Goal: Register for event/course

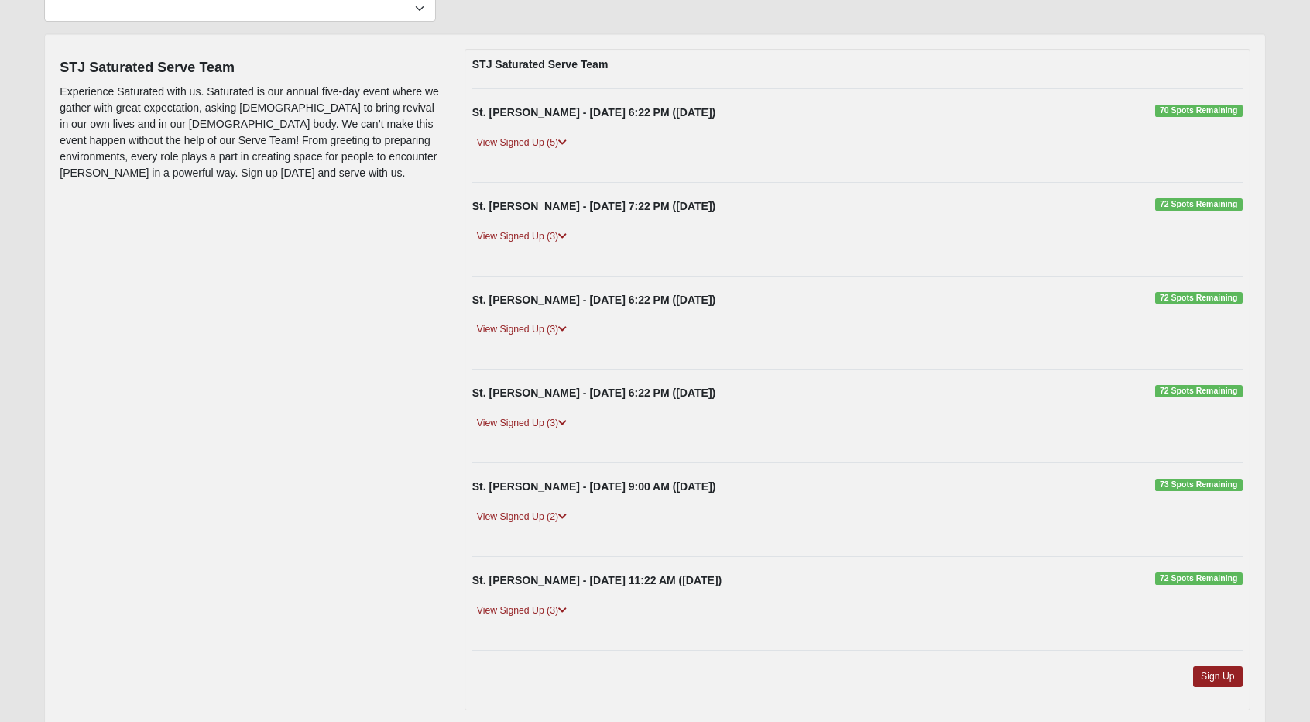
scroll to position [156, 0]
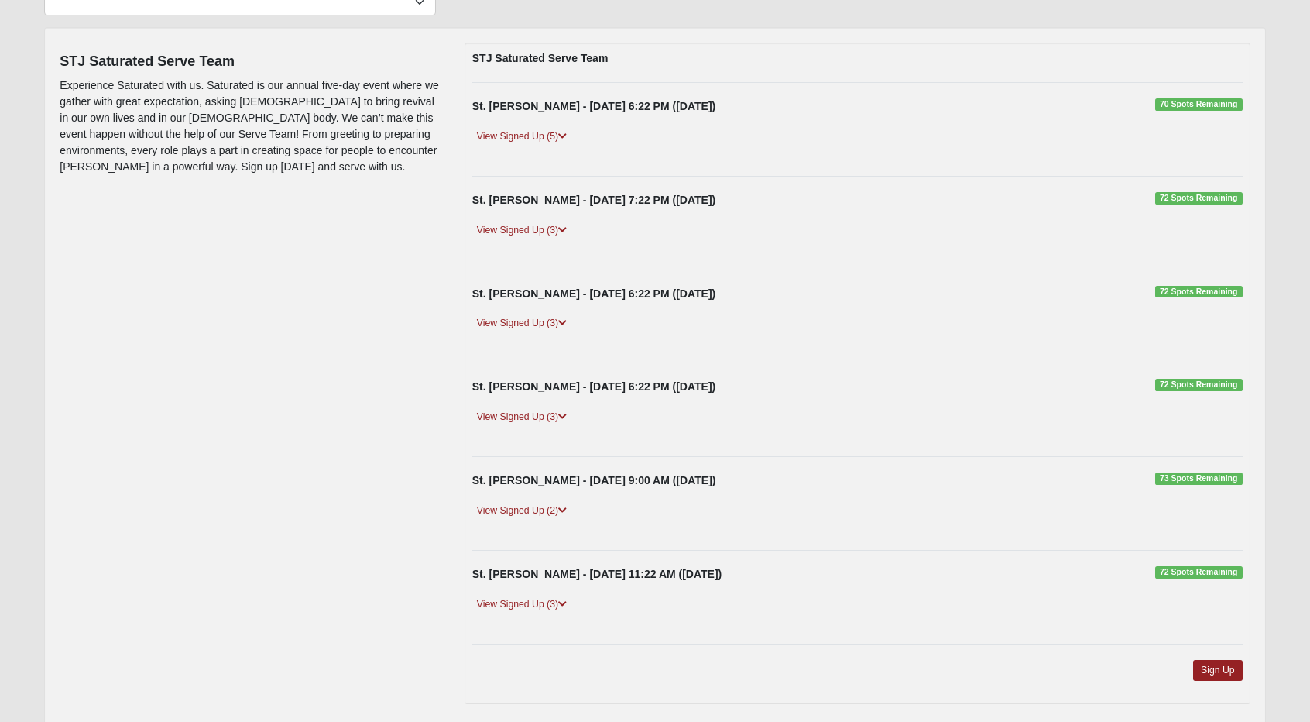
click at [544, 609] on div "View Signed Up (3)" at bounding box center [858, 612] width 794 height 32
click at [541, 602] on link "View Signed Up (3)" at bounding box center [521, 604] width 99 height 16
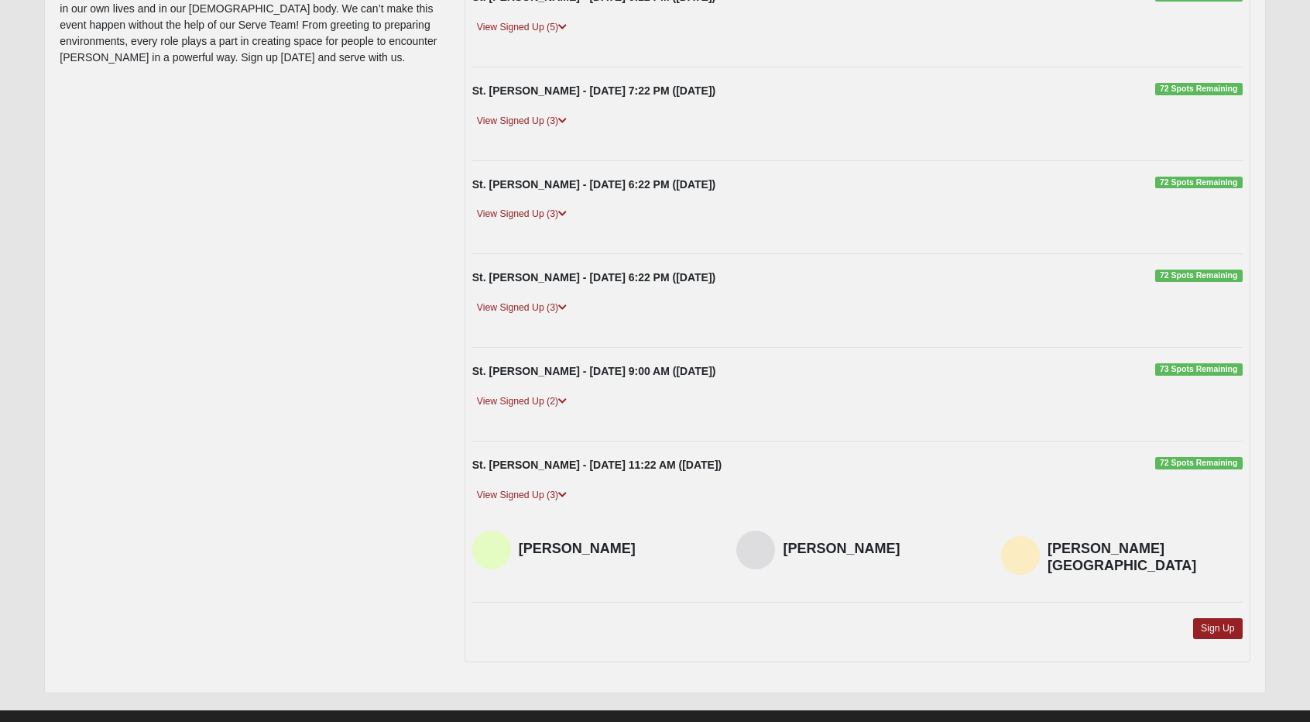
scroll to position [275, 0]
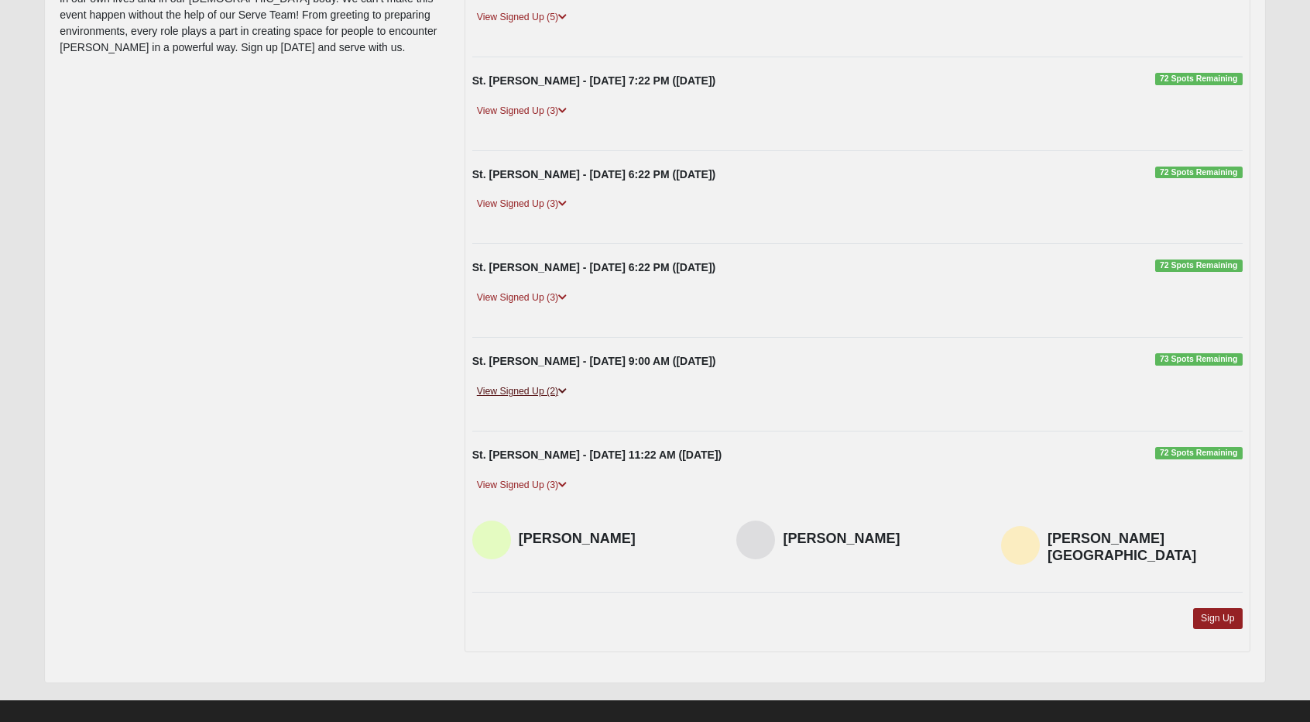
click at [554, 390] on link "View Signed Up (2)" at bounding box center [521, 391] width 99 height 16
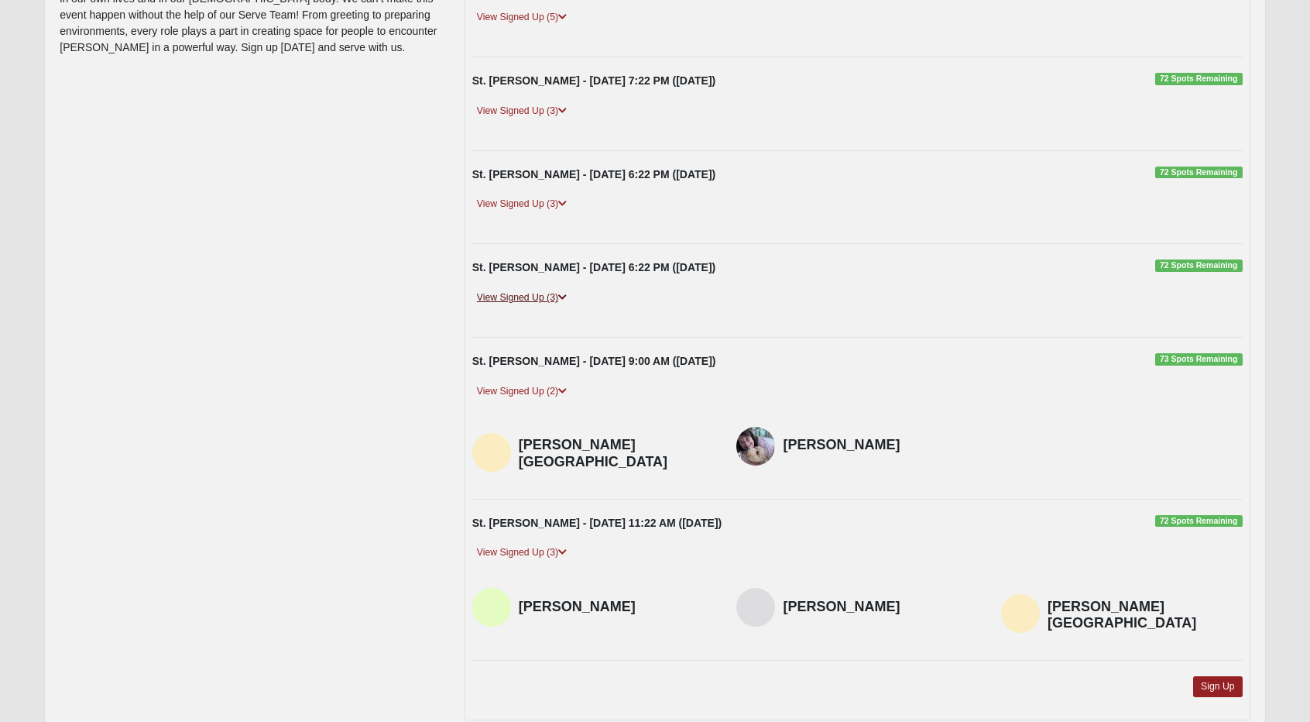
click at [544, 294] on link "View Signed Up (3)" at bounding box center [521, 298] width 99 height 16
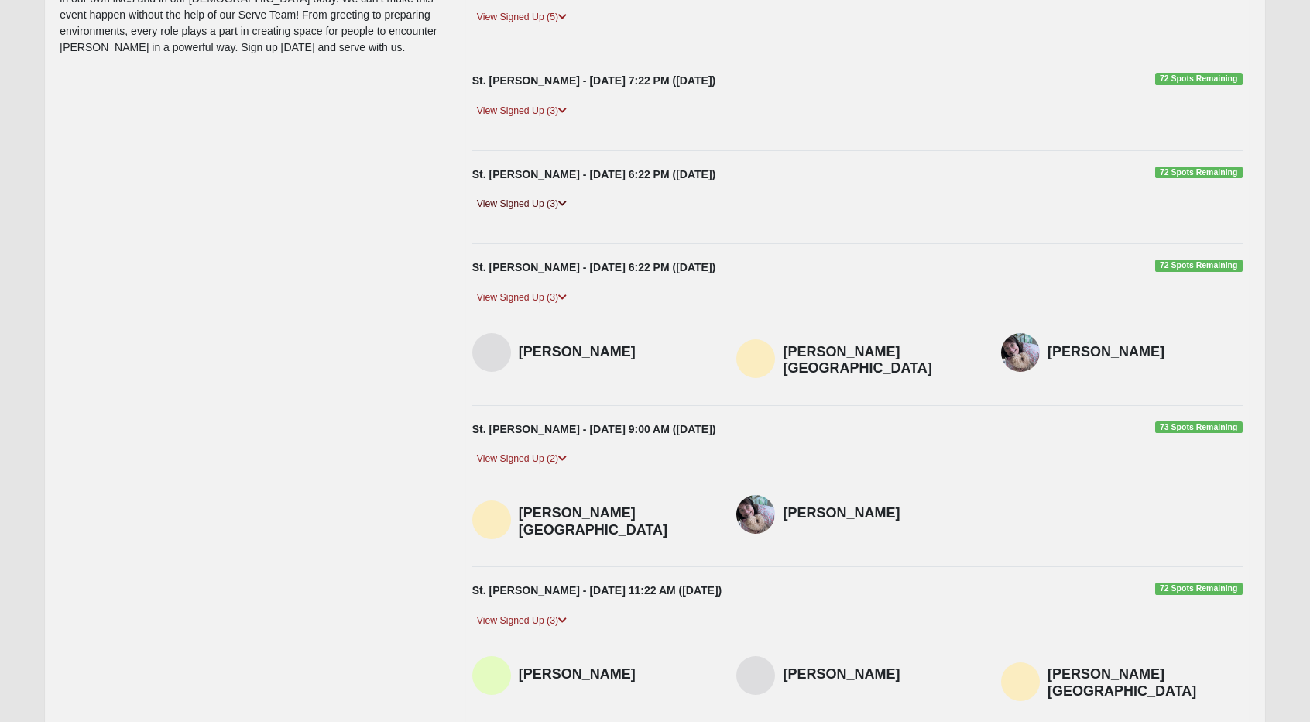
click at [555, 205] on link "View Signed Up (3)" at bounding box center [521, 204] width 99 height 16
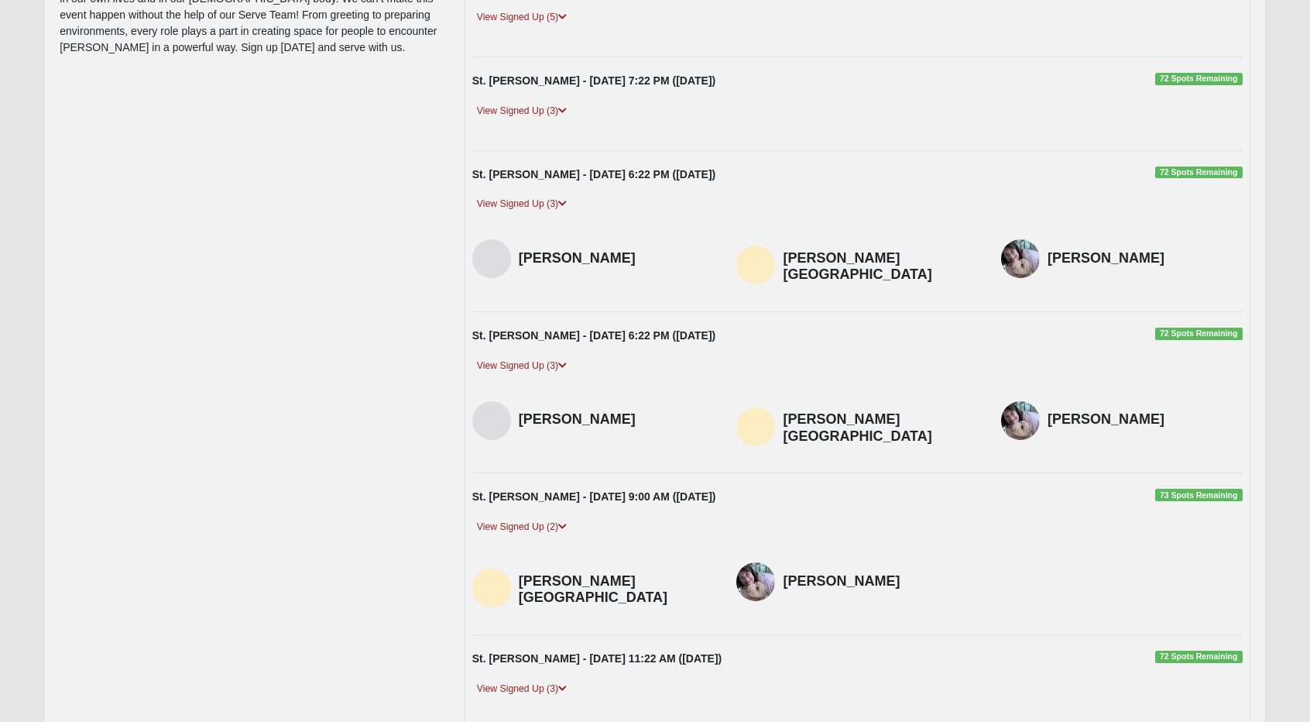
click at [558, 117] on div "View Signed Up (3)" at bounding box center [858, 119] width 794 height 32
click at [557, 111] on link "View Signed Up (3)" at bounding box center [521, 111] width 99 height 16
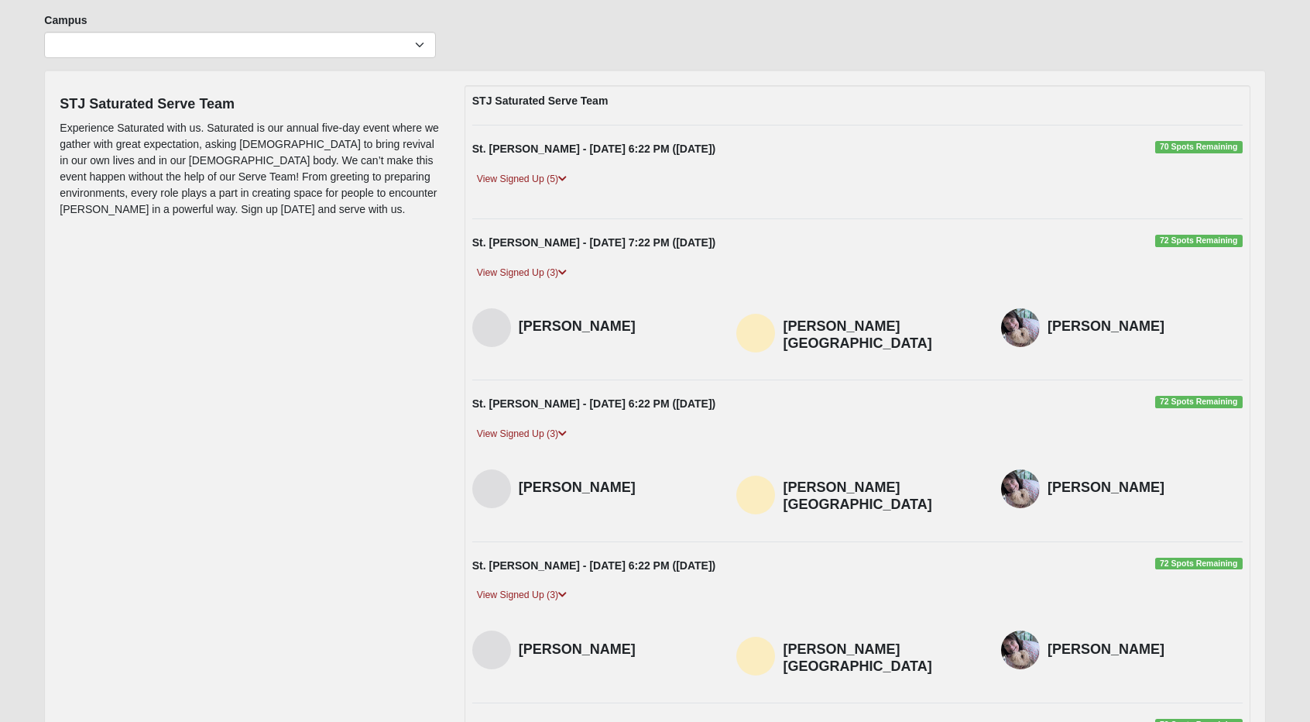
scroll to position [112, 0]
click at [535, 182] on link "View Signed Up (5)" at bounding box center [521, 181] width 99 height 16
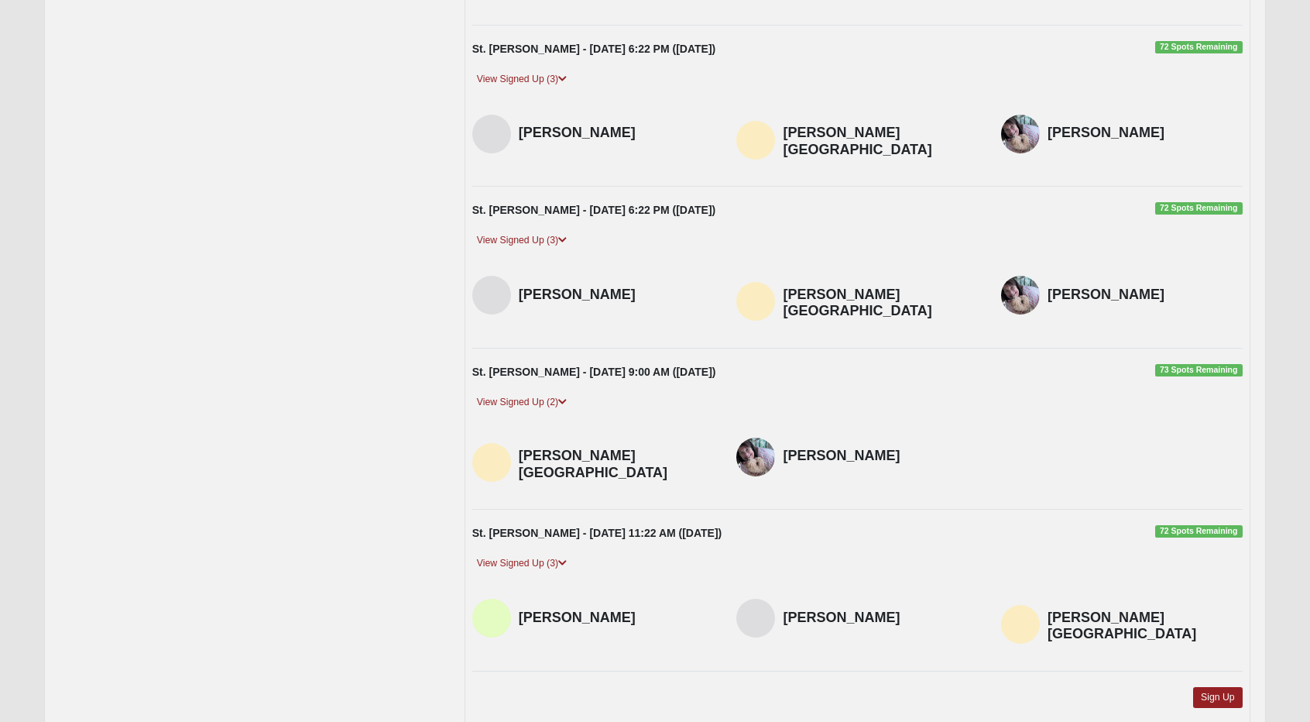
scroll to position [590, 0]
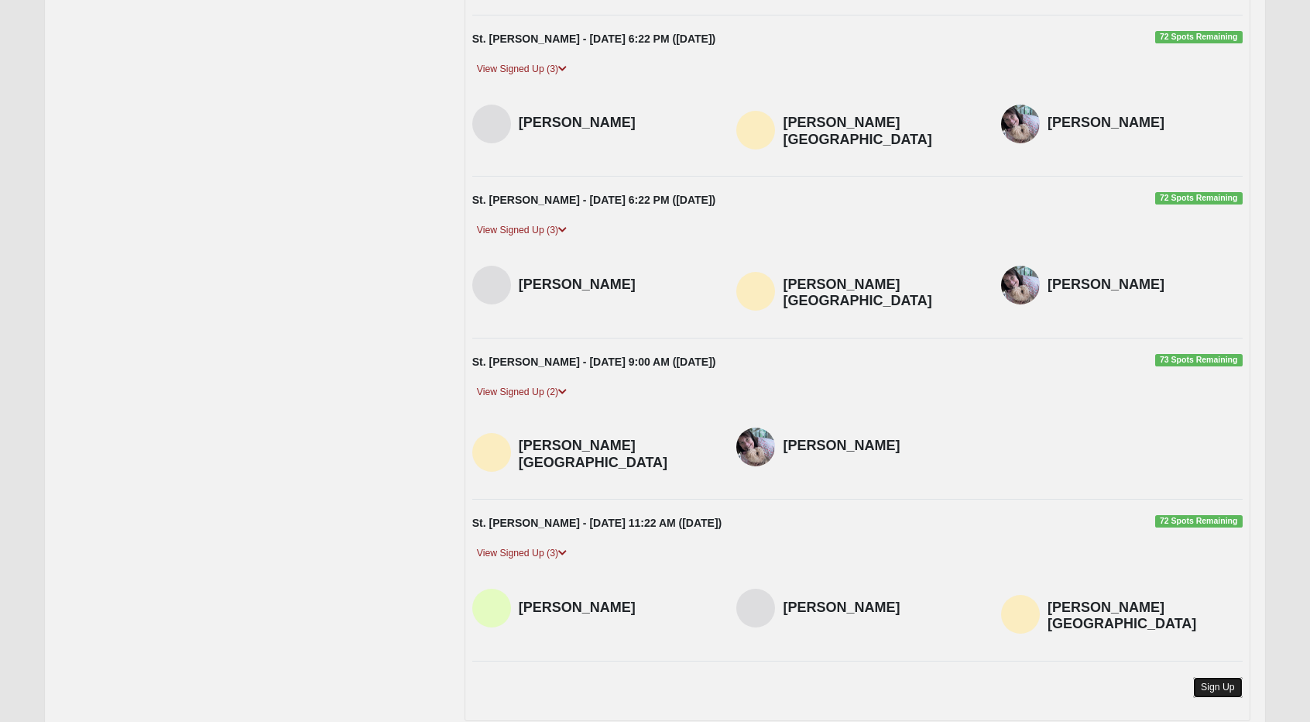
click at [1214, 677] on link "Sign Up" at bounding box center [1219, 687] width 50 height 21
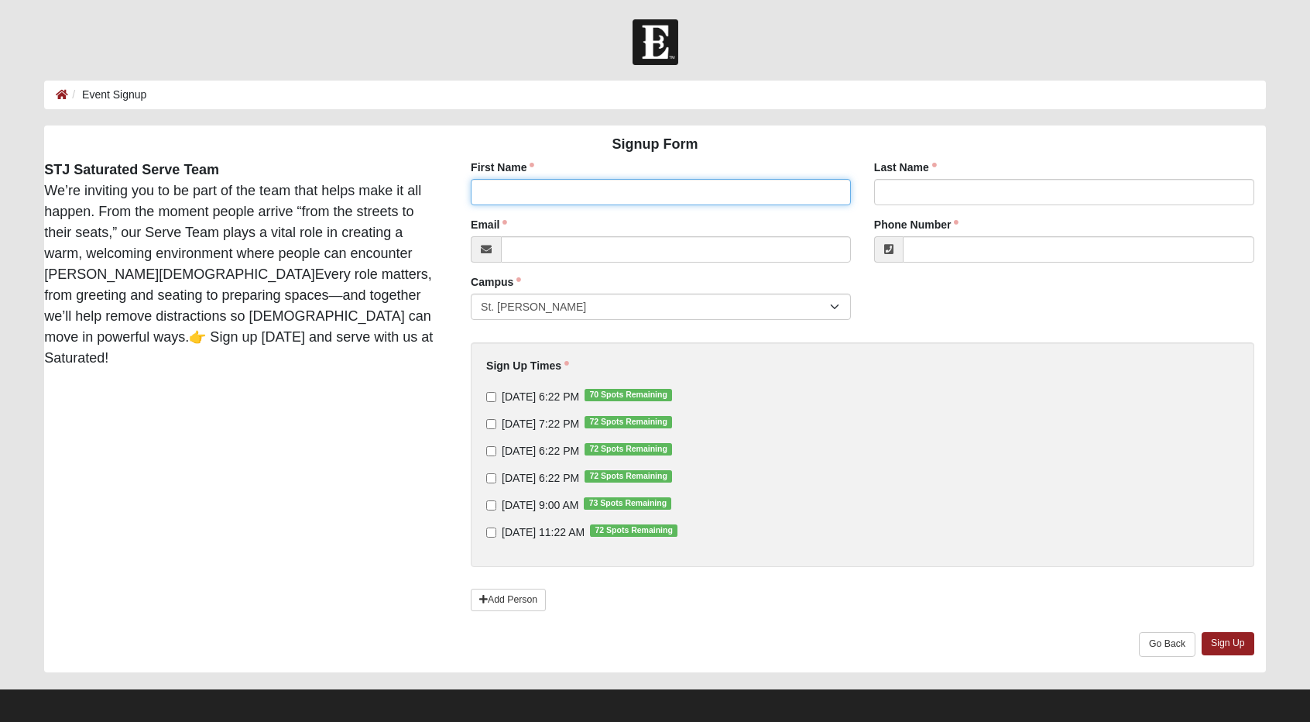
click at [774, 184] on input "First Name" at bounding box center [661, 192] width 380 height 26
type input "Carla"
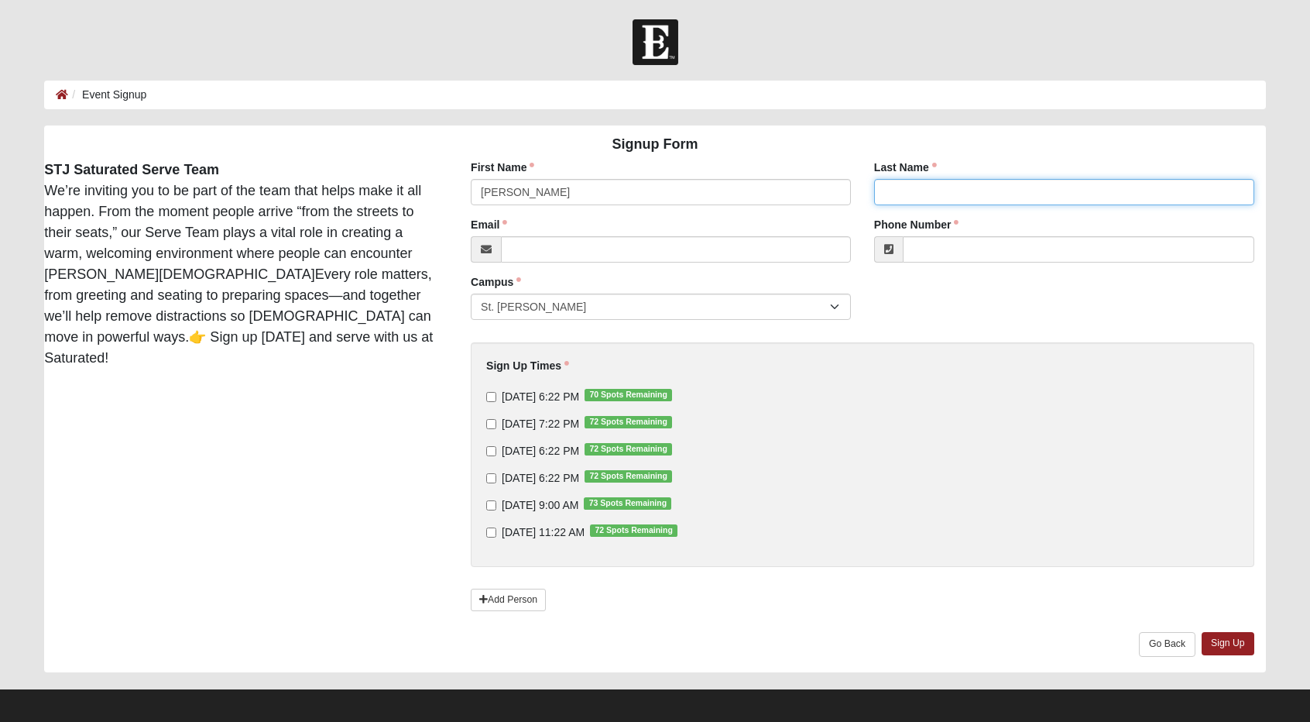
type input "Bates"
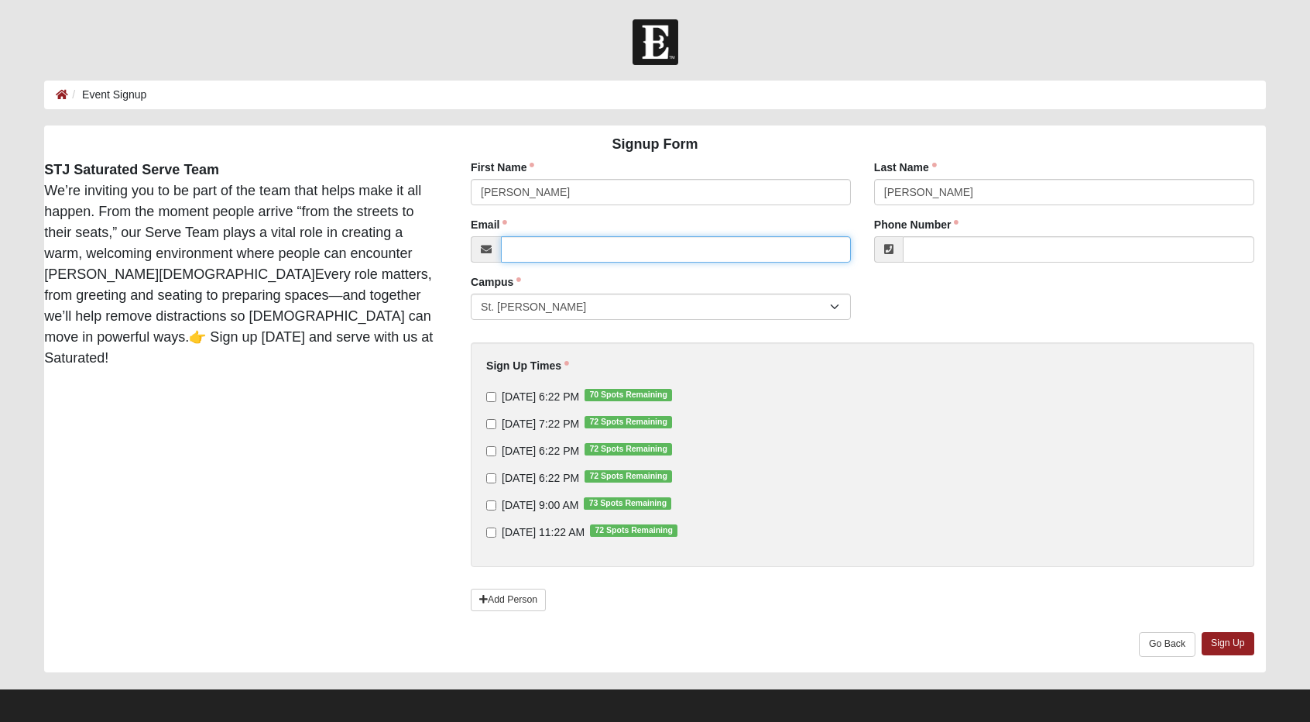
type input "carla.bates12@gmail.com"
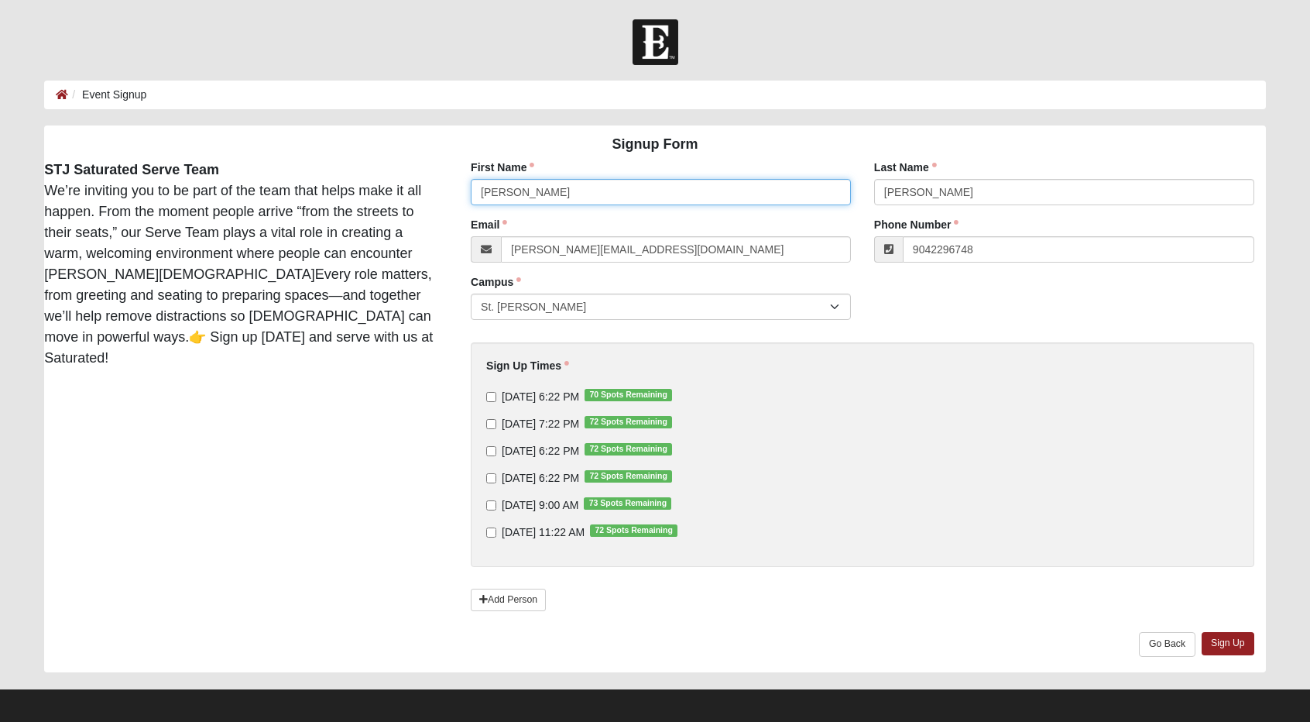
type input "(904) 229-6748"
click at [492, 422] on input "9/11/2025 7:22 PM 72 Spots Remaining" at bounding box center [491, 424] width 10 height 10
checkbox input "true"
click at [489, 453] on input "9/12/2025 6:22 PM 72 Spots Remaining" at bounding box center [491, 451] width 10 height 10
checkbox input "true"
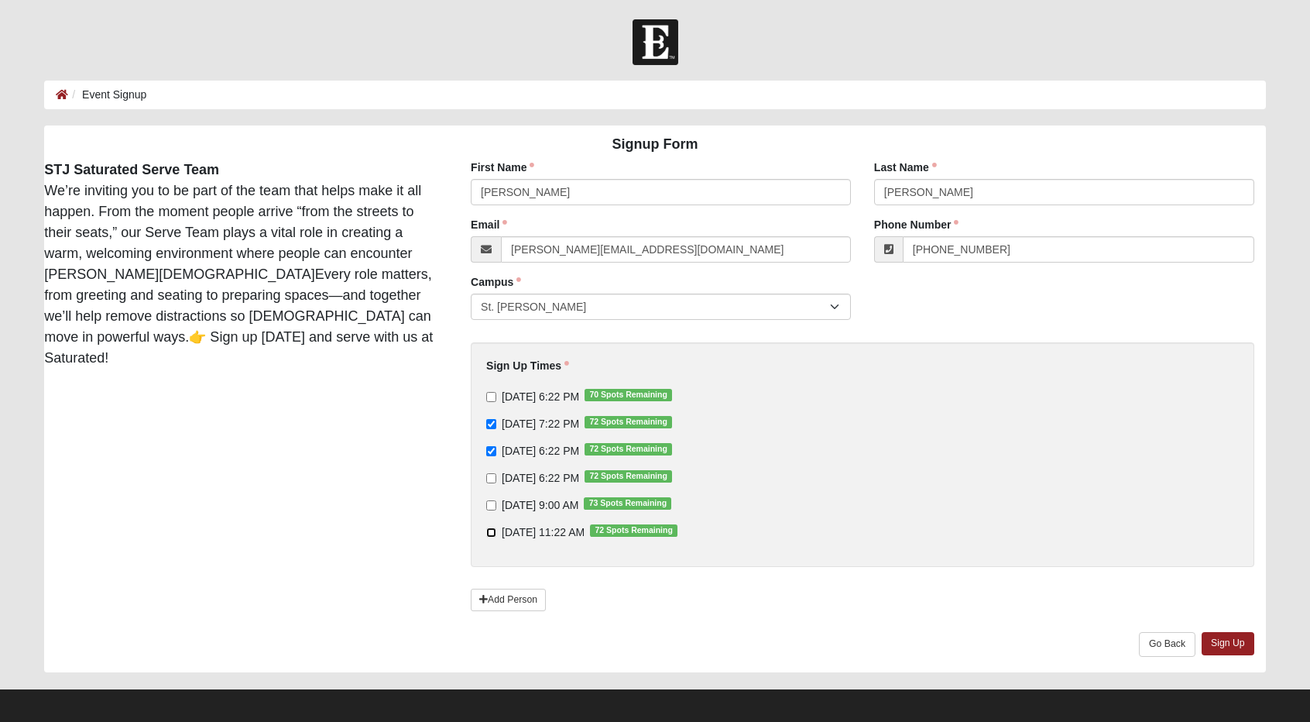
click at [489, 534] on input "9/14/2025 11:22 AM 72 Spots Remaining" at bounding box center [491, 532] width 10 height 10
checkbox input "true"
click at [1246, 634] on link "Sign Up" at bounding box center [1228, 643] width 53 height 22
